Goal: Task Accomplishment & Management: Manage account settings

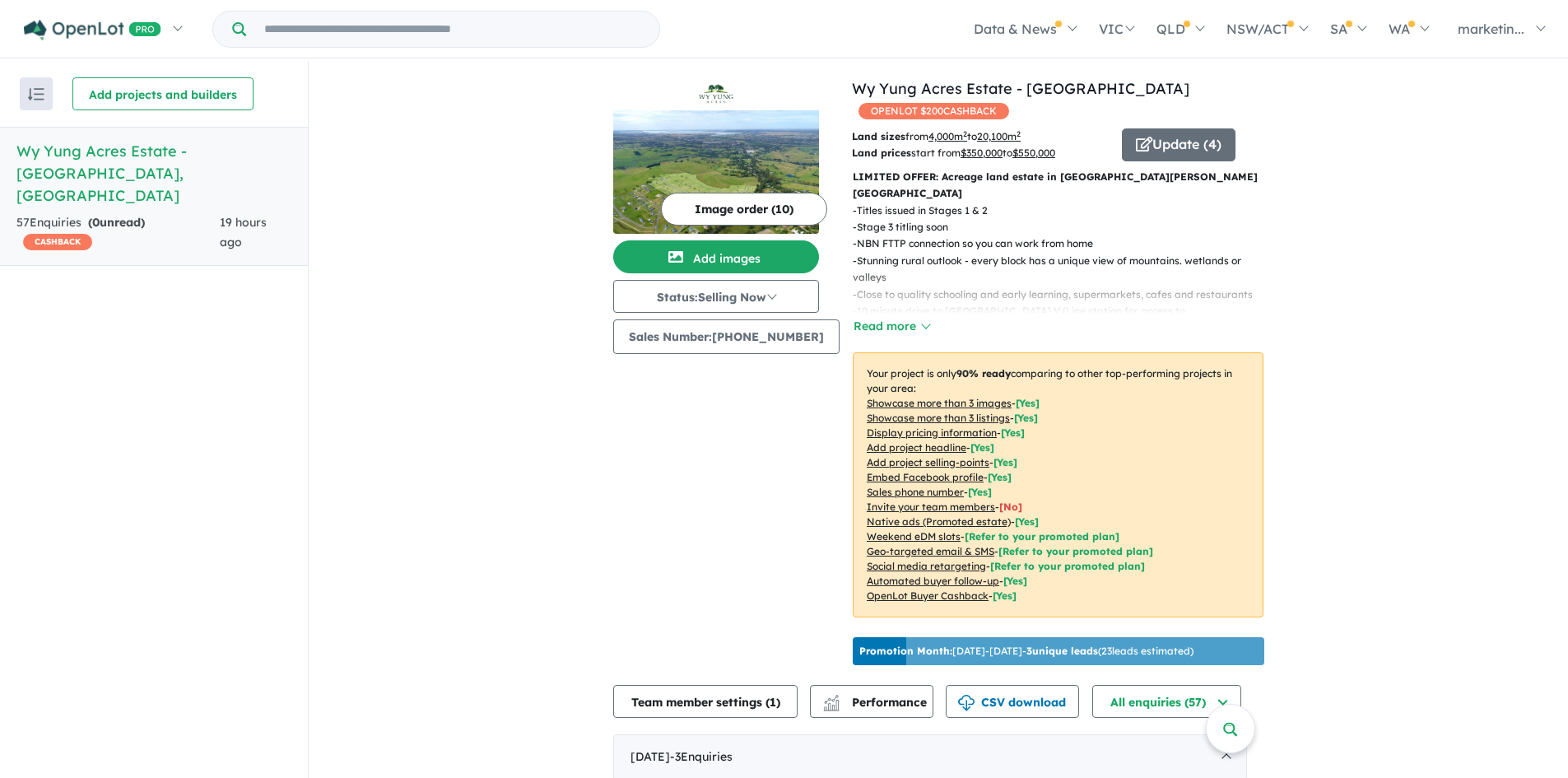
scroll to position [650, 0]
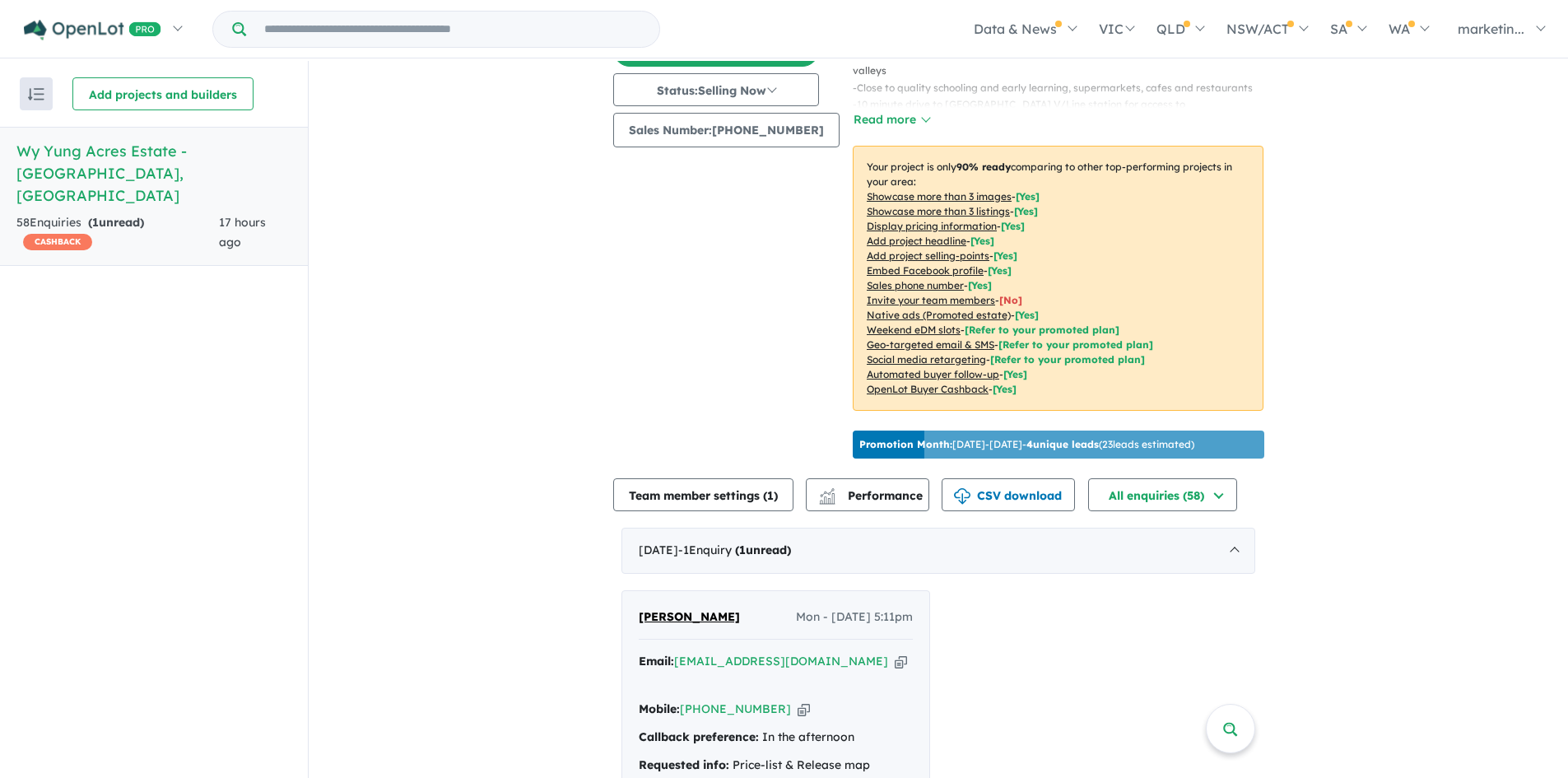
scroll to position [522, 0]
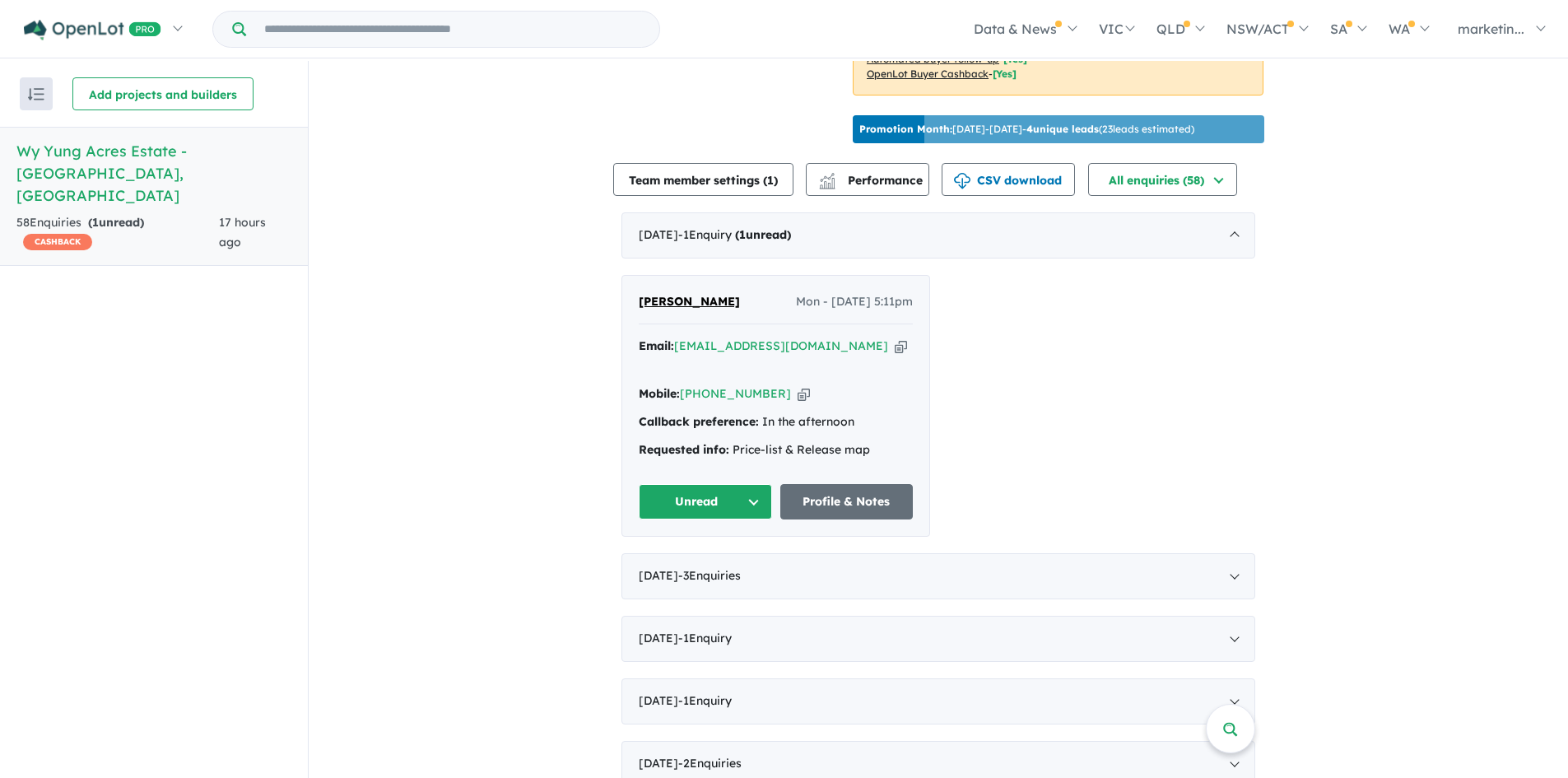
click at [761, 484] on button "Unread" at bounding box center [705, 502] width 134 height 36
click at [706, 560] on button "Assigned" at bounding box center [711, 579] width 143 height 37
click at [894, 337] on icon "button" at bounding box center [900, 346] width 12 height 17
click at [797, 385] on icon "button" at bounding box center [803, 394] width 12 height 17
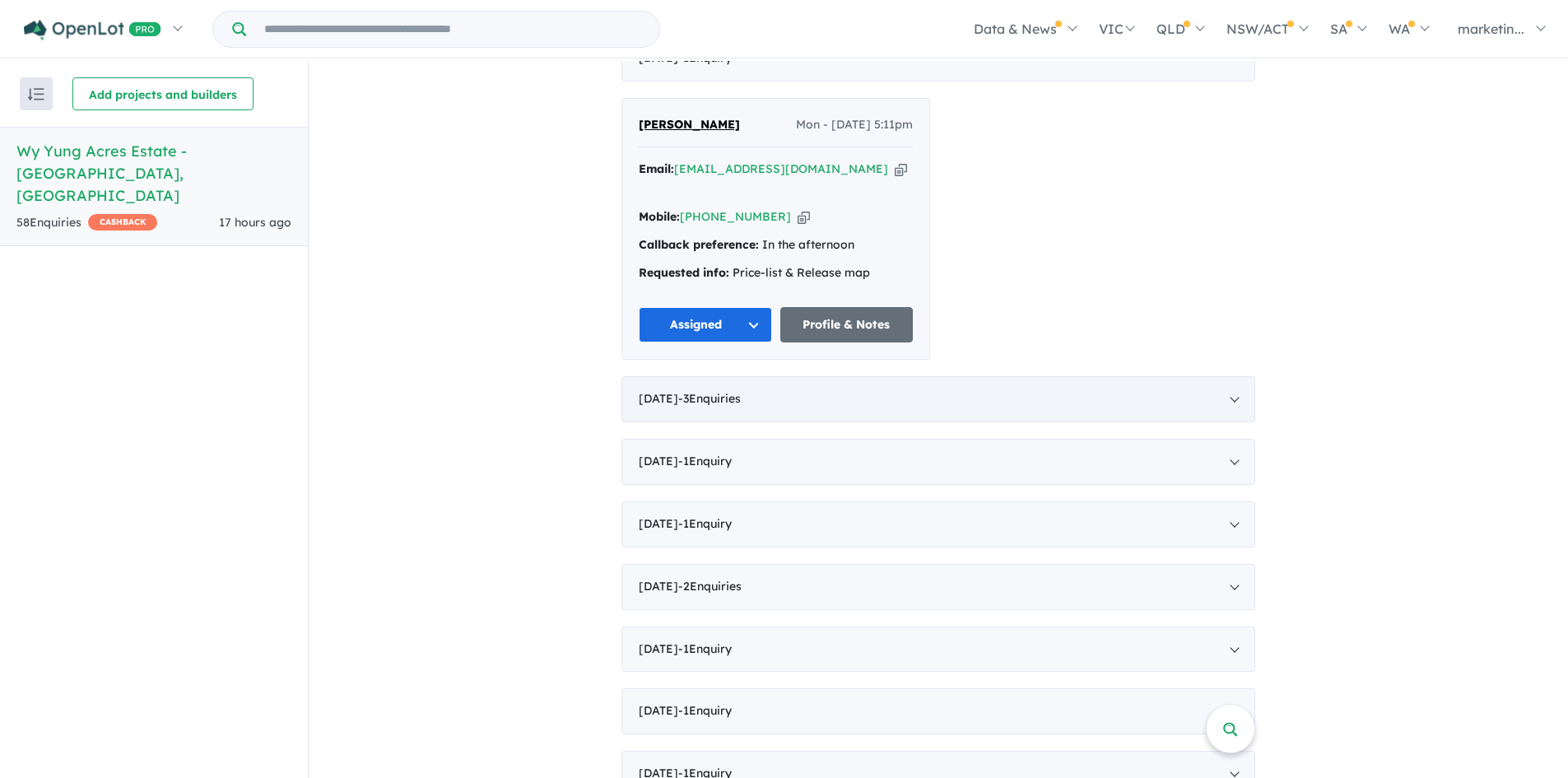
scroll to position [700, 0]
click at [806, 376] on div "August 2025 - 3 Enquir ies ( 0 unread)" at bounding box center [938, 399] width 634 height 46
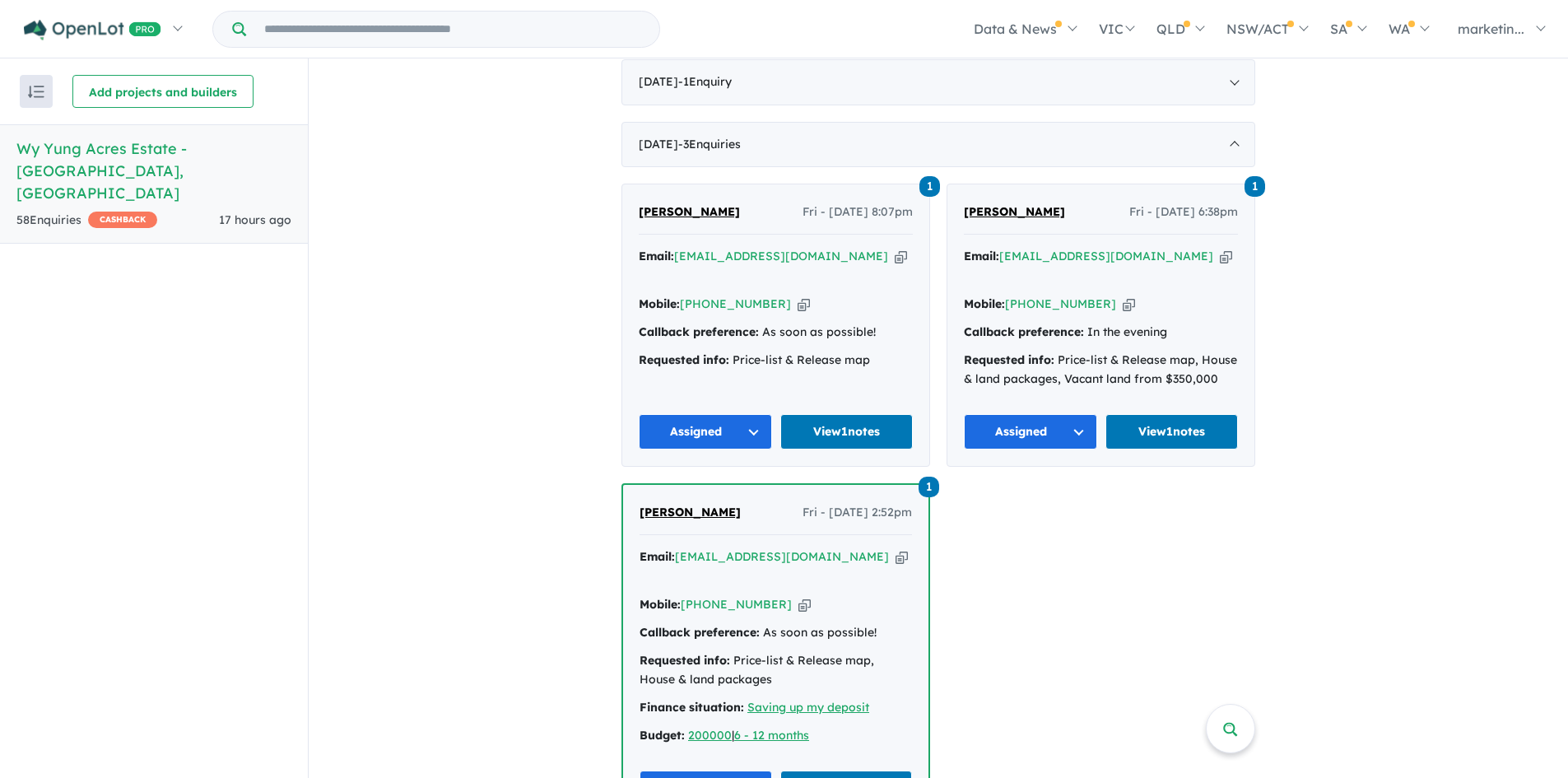
scroll to position [674, 0]
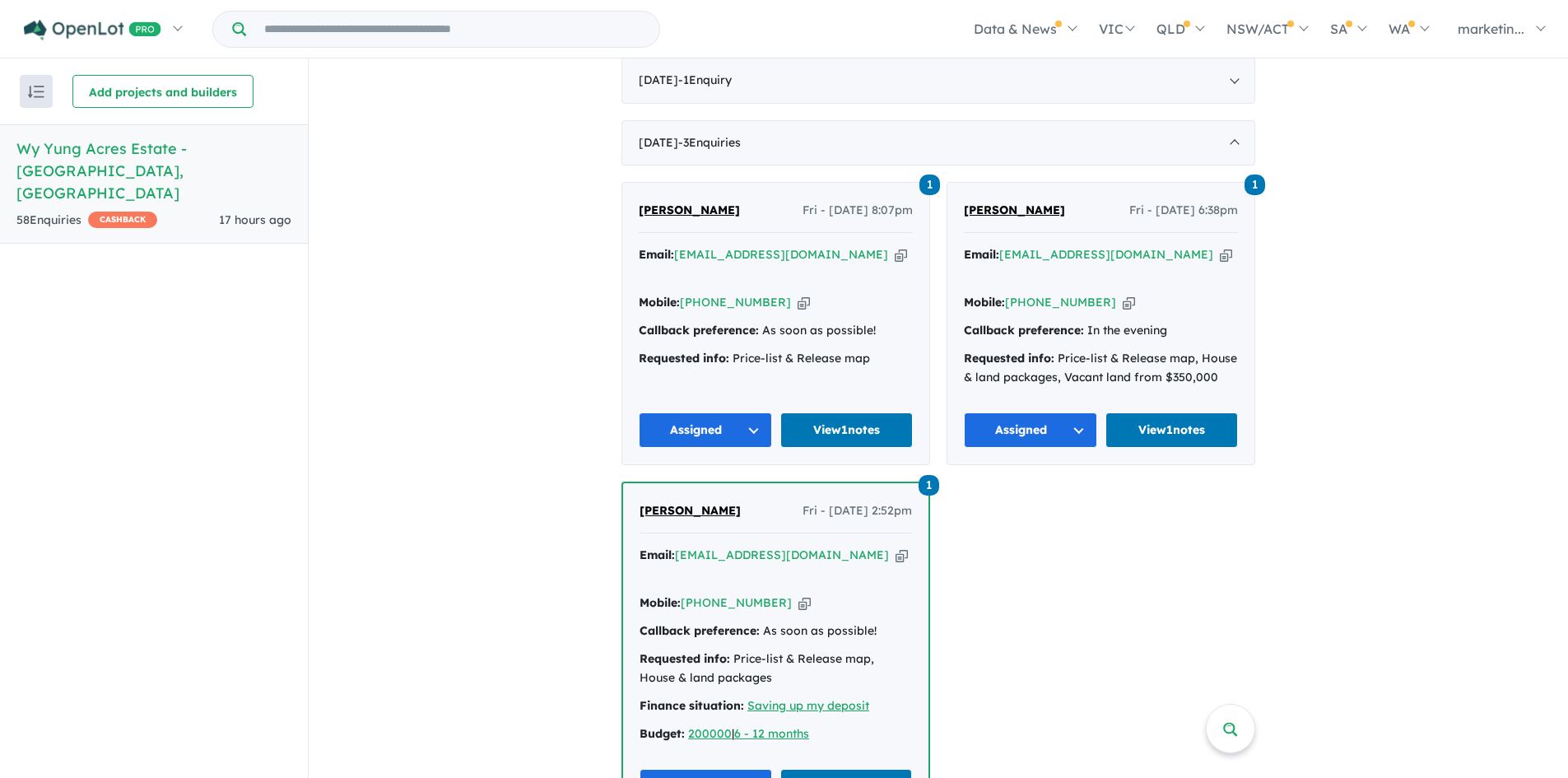
click at [693, 503] on span "[PERSON_NAME]" at bounding box center [690, 510] width 101 height 14
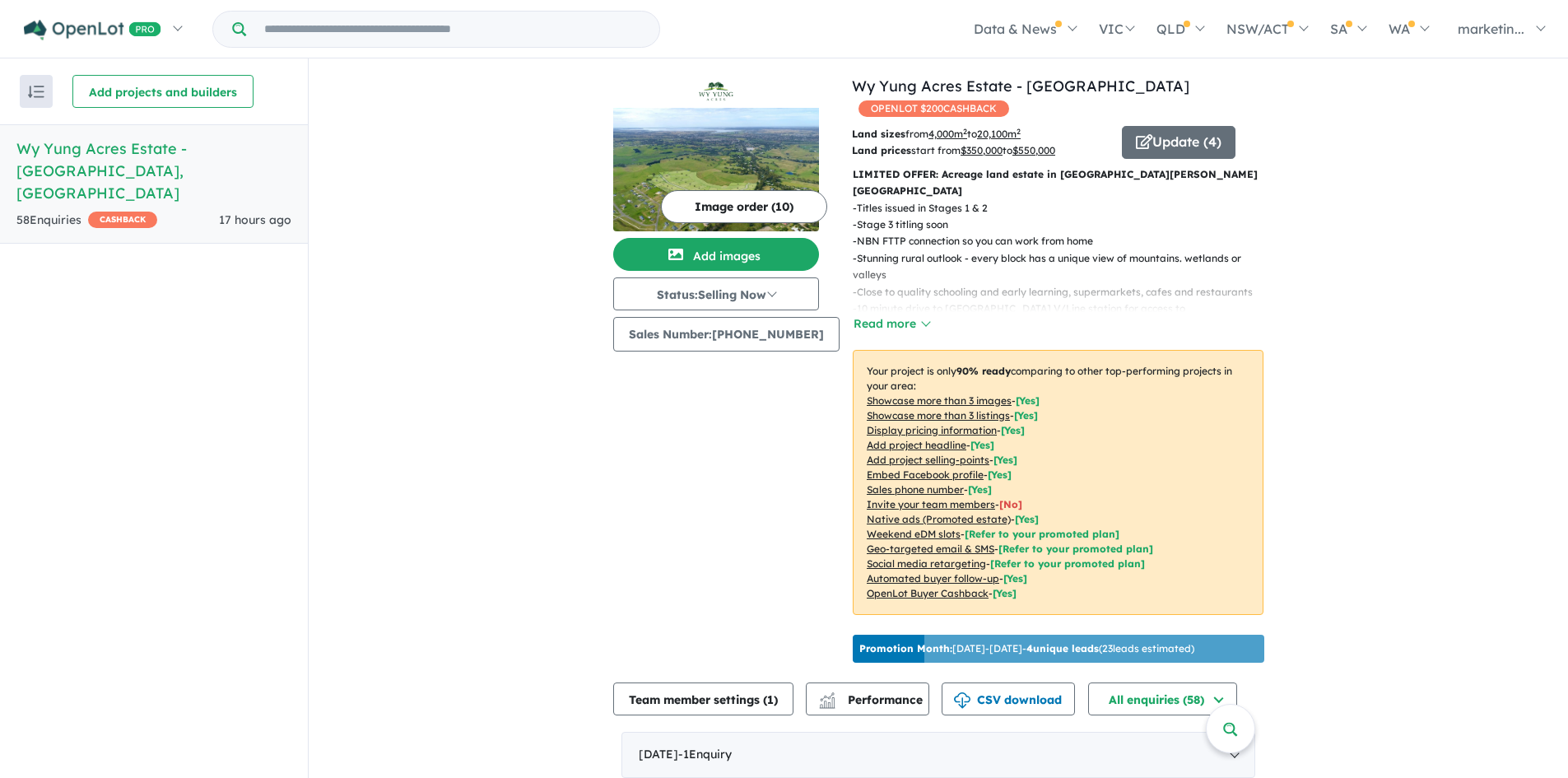
scroll to position [0, 0]
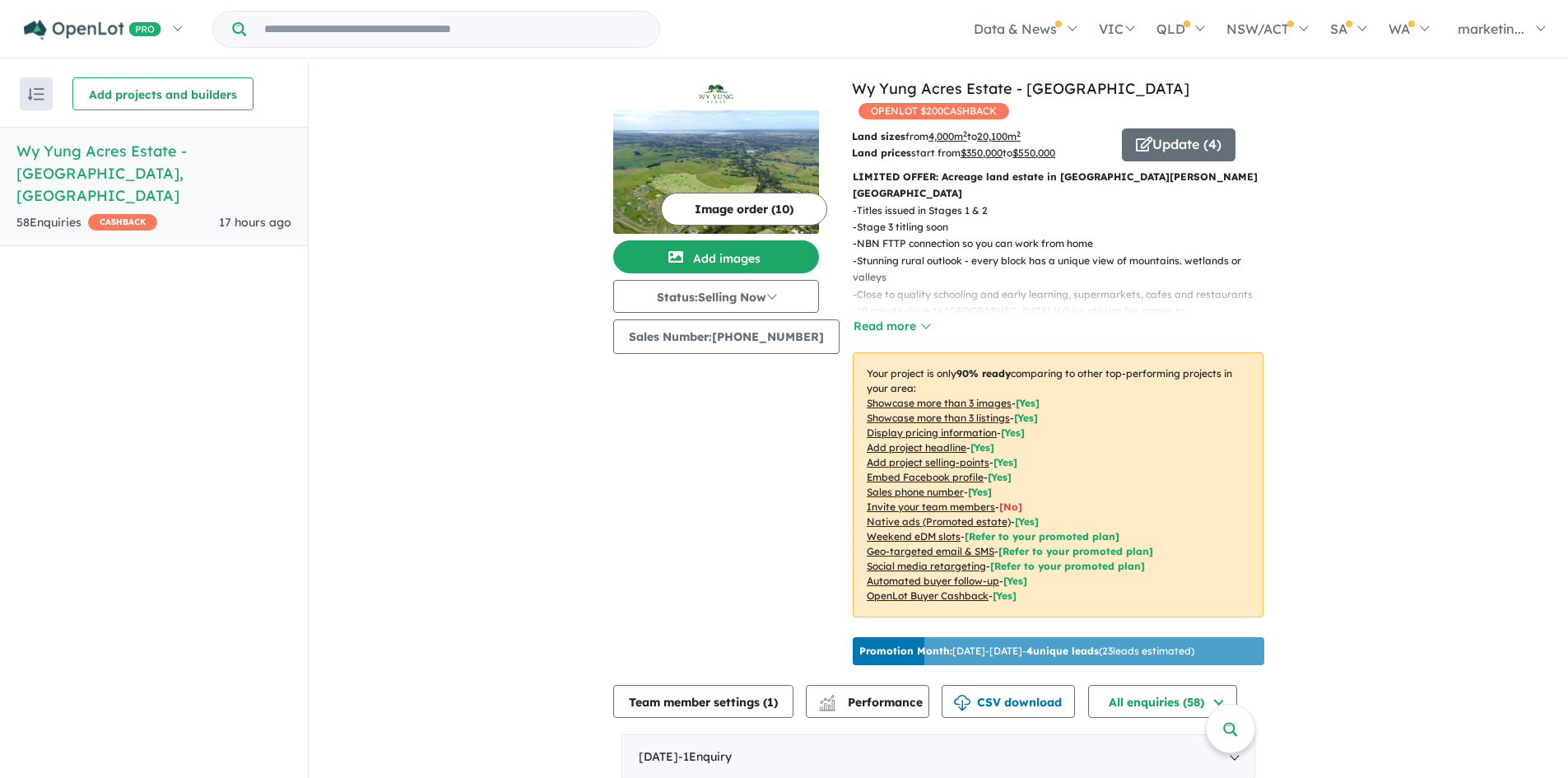
click at [736, 207] on button "Image order ( 10 )" at bounding box center [744, 209] width 166 height 33
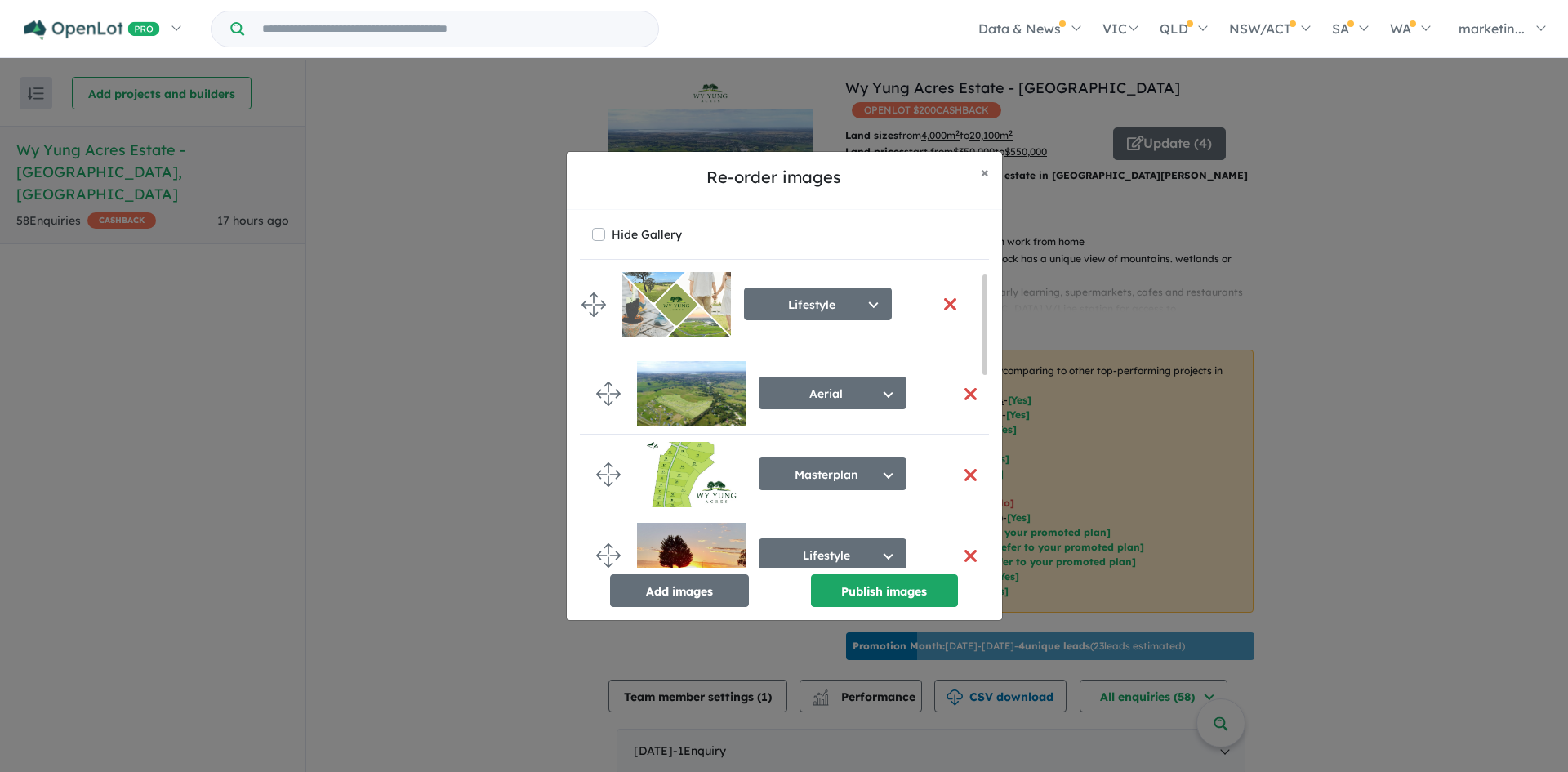
drag, startPoint x: 613, startPoint y: 469, endPoint x: 598, endPoint y: 298, distance: 171.7
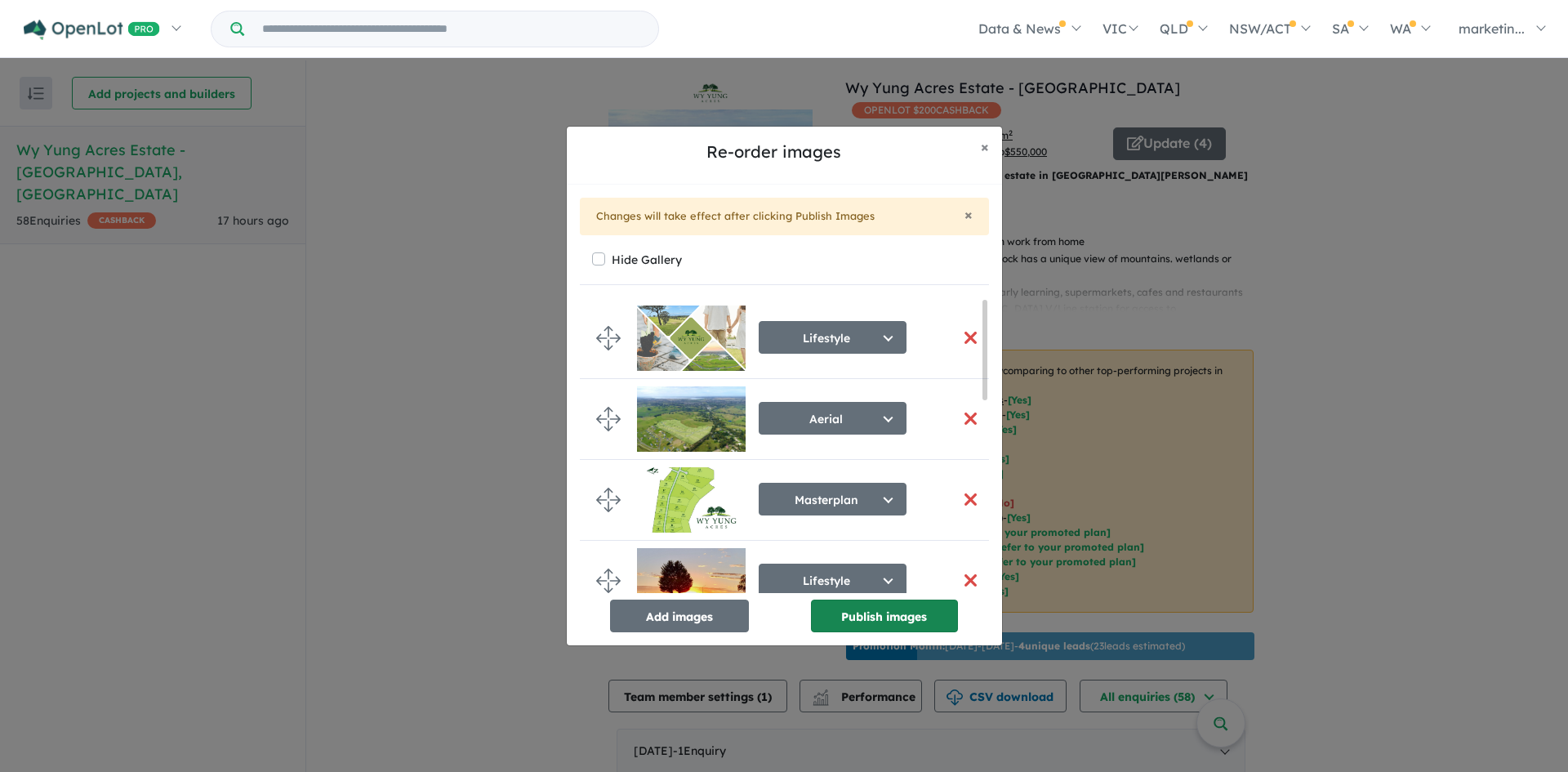
click at [877, 616] on button "Publish images" at bounding box center [884, 616] width 147 height 33
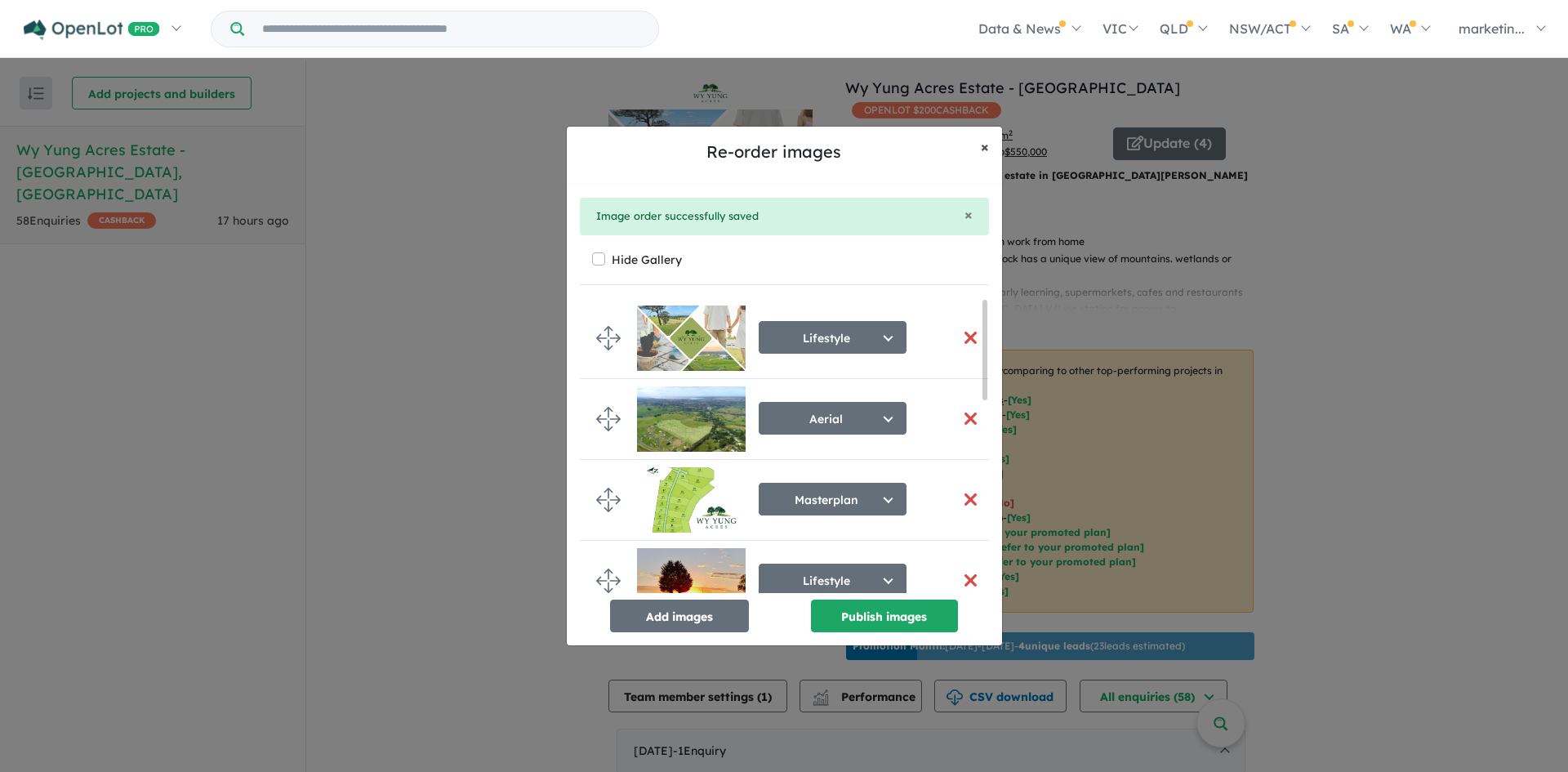
click at [989, 145] on button "× Close" at bounding box center [985, 147] width 35 height 41
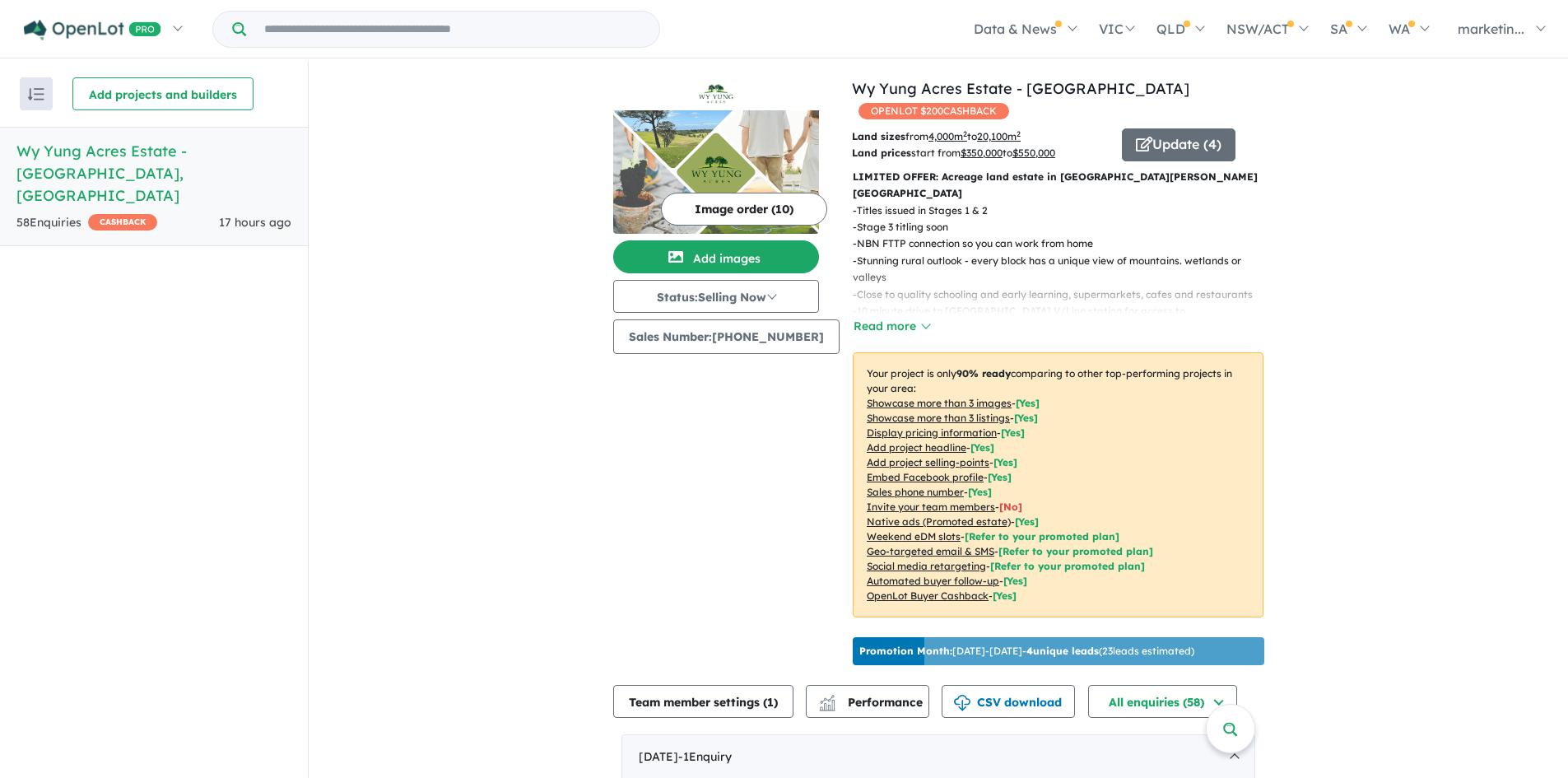
click at [911, 306] on div "LIMITED OFFER: Acreage land estate in Wy Yung, Victoria - Titles issued in Stag…" at bounding box center [1051, 400] width 424 height 462
click at [900, 317] on button "Read more" at bounding box center [891, 326] width 78 height 19
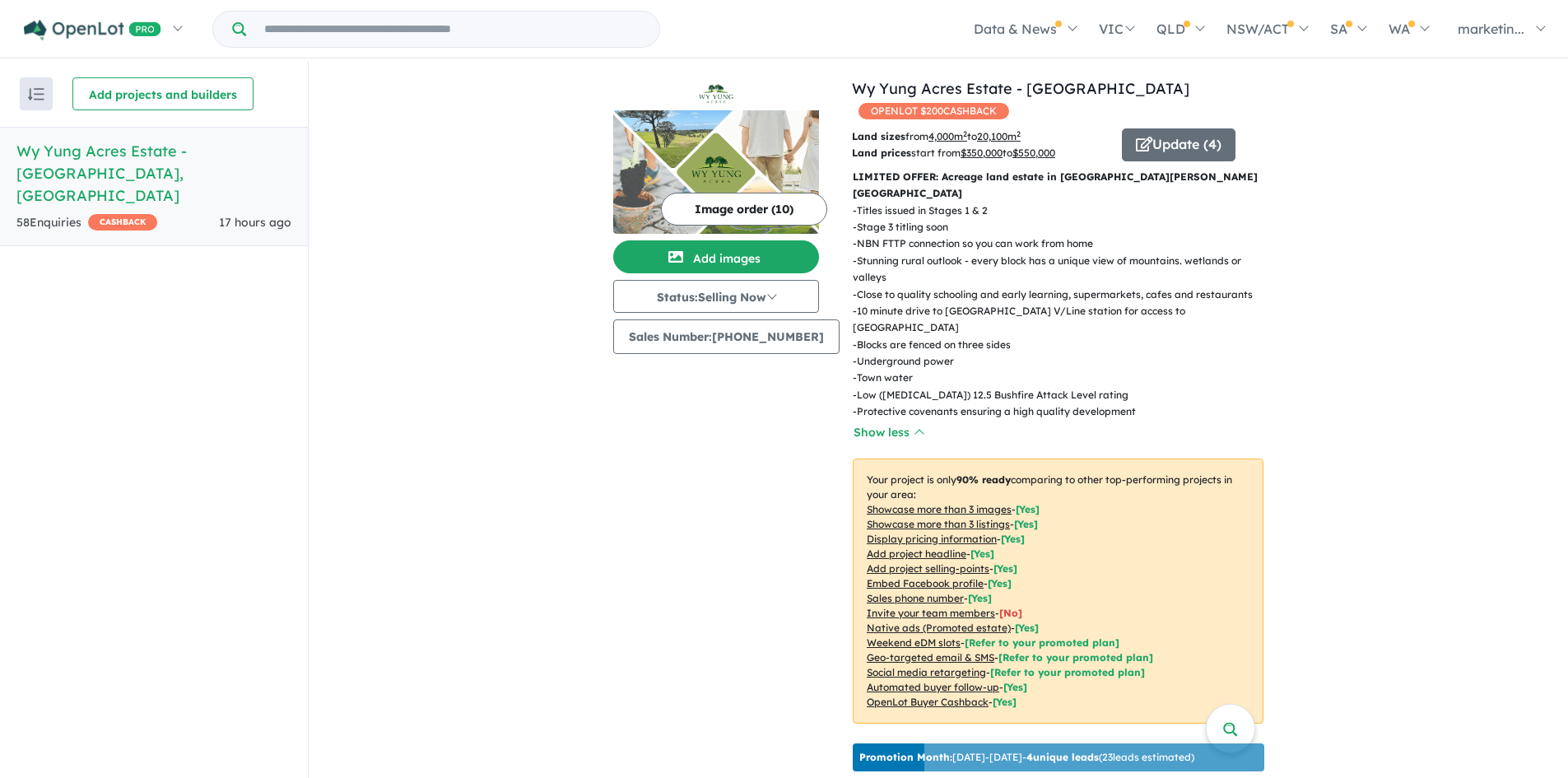
drag, startPoint x: 1461, startPoint y: 377, endPoint x: 1403, endPoint y: 378, distance: 58.0
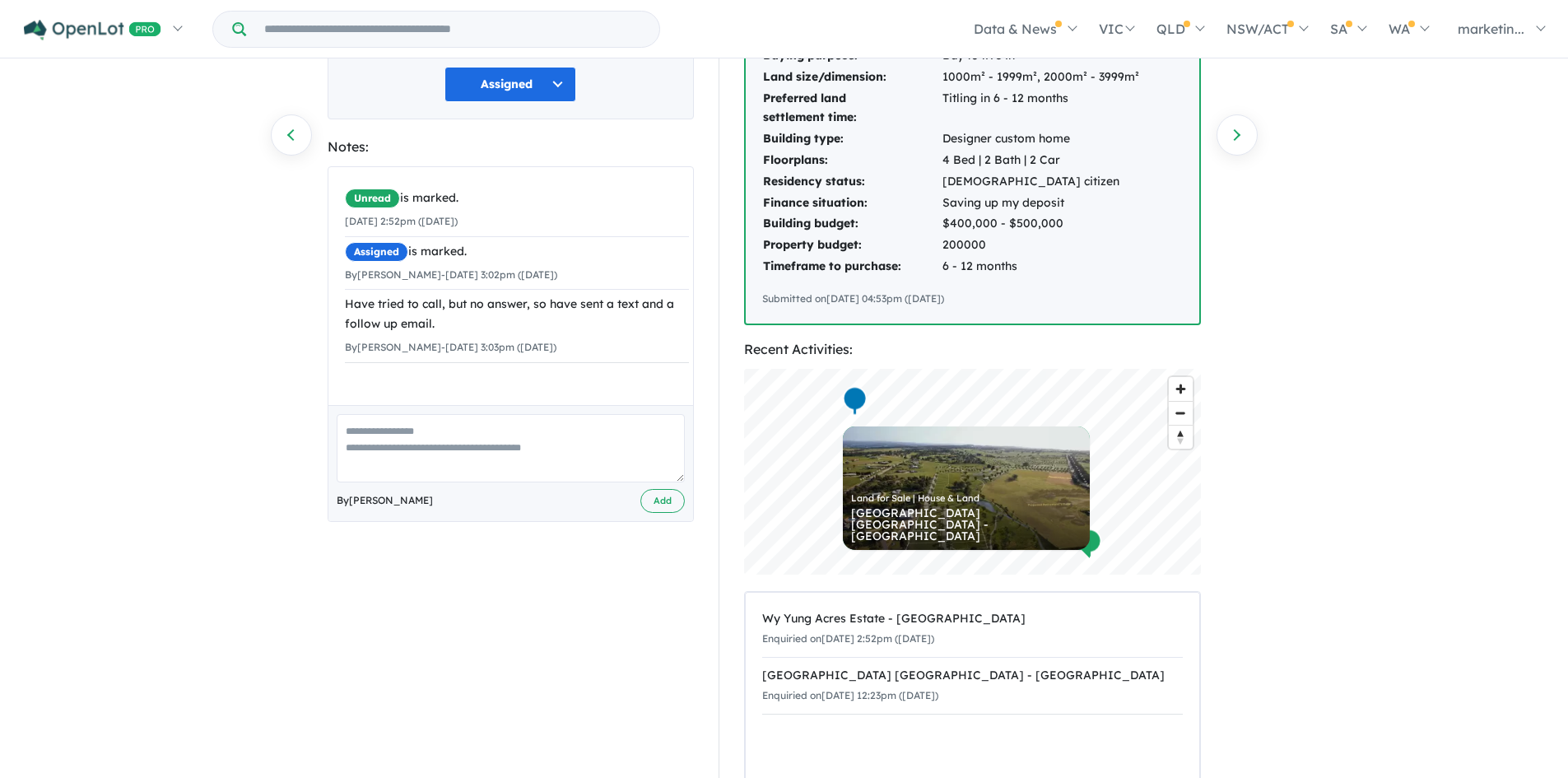
scroll to position [256, 0]
click at [1358, 523] on html "Skip to main content Homepage My Dashboard (1) Buyer Demand Index Suburb/Counci…" at bounding box center [784, 133] width 1568 height 778
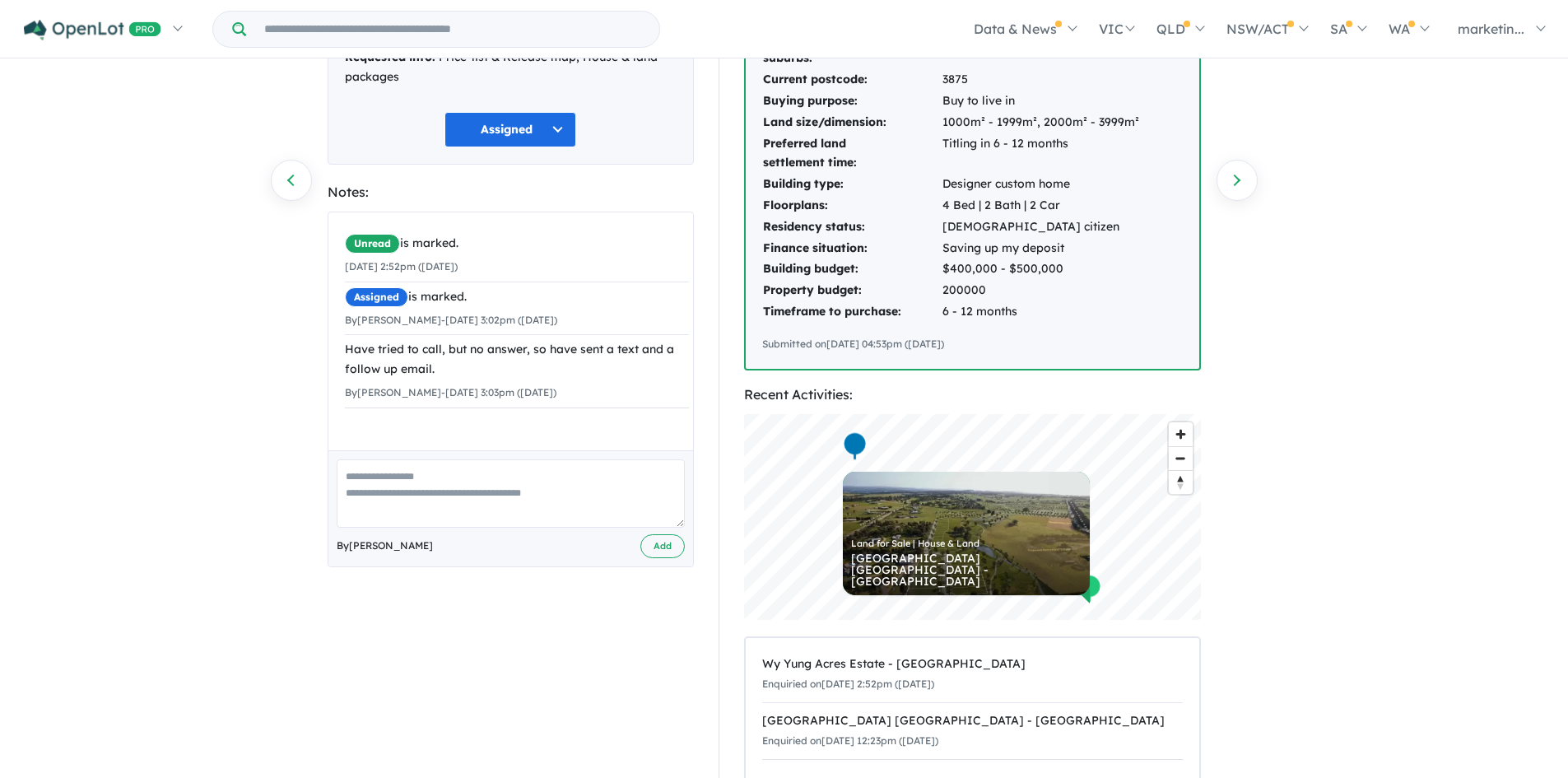
scroll to position [0, 0]
